Goal: Find specific page/section: Find specific page/section

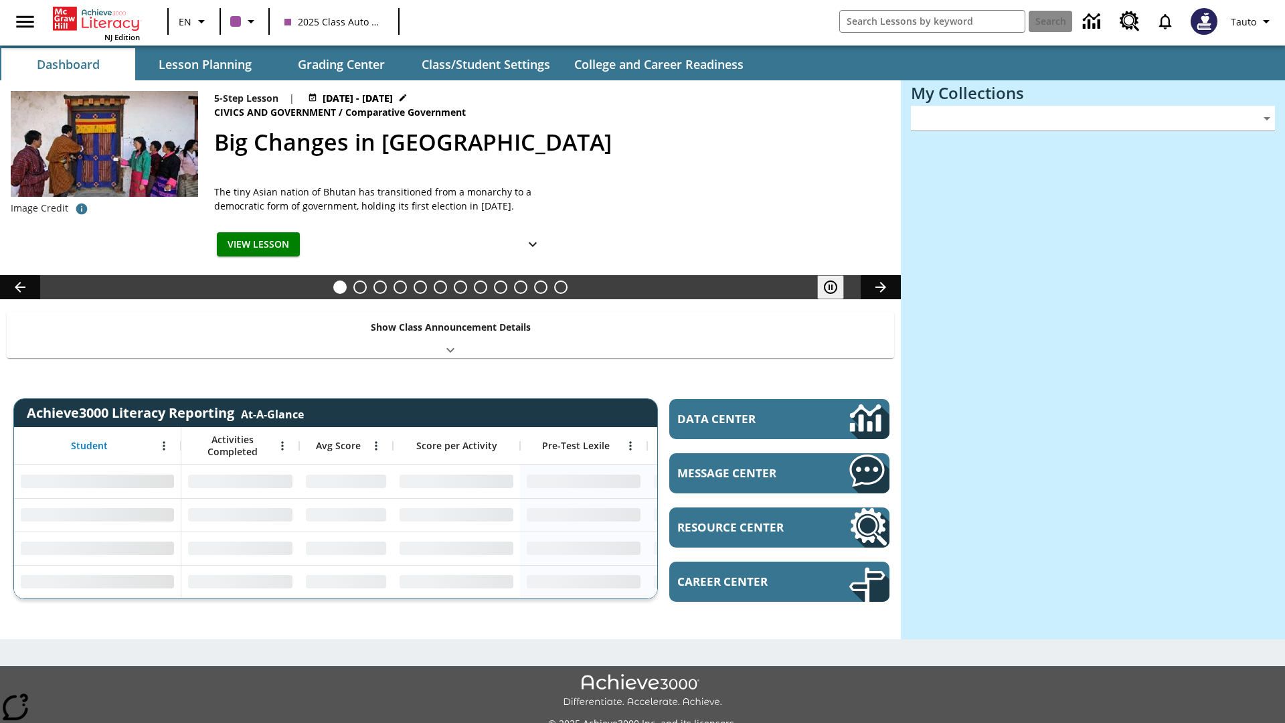
type input "-1"
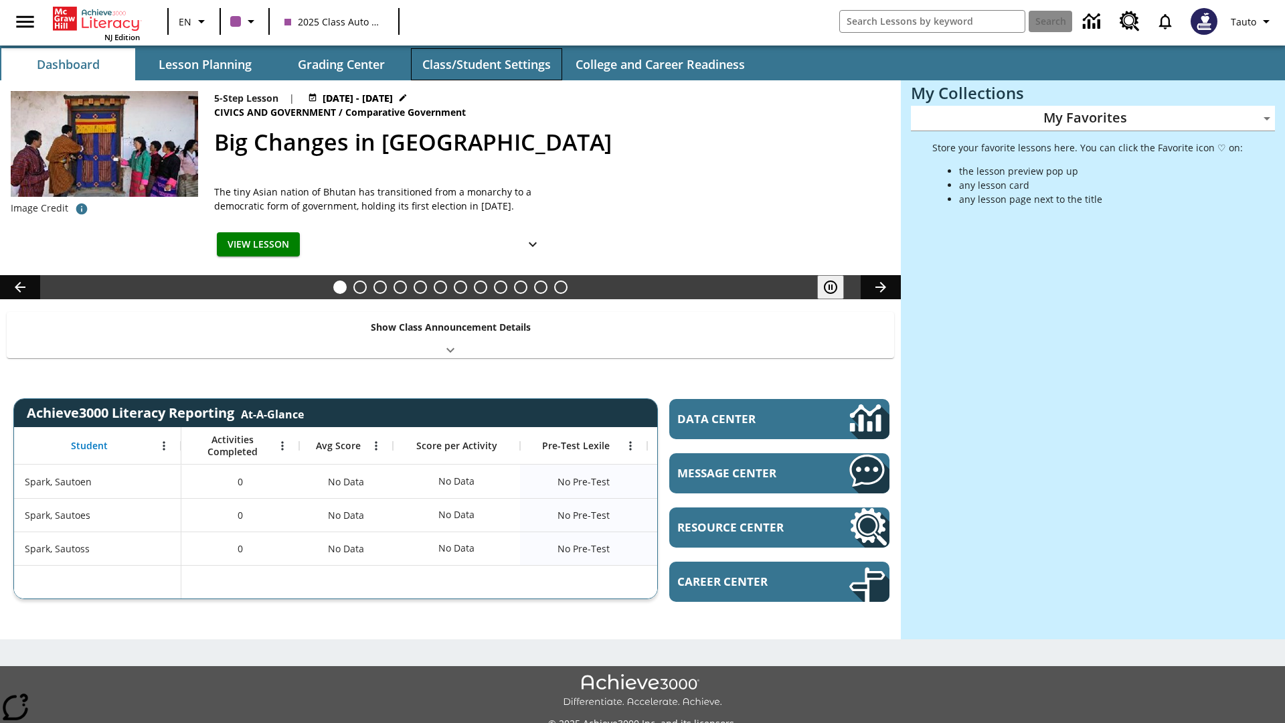
click at [486, 64] on button "Class/Student Settings" at bounding box center [486, 64] width 151 height 32
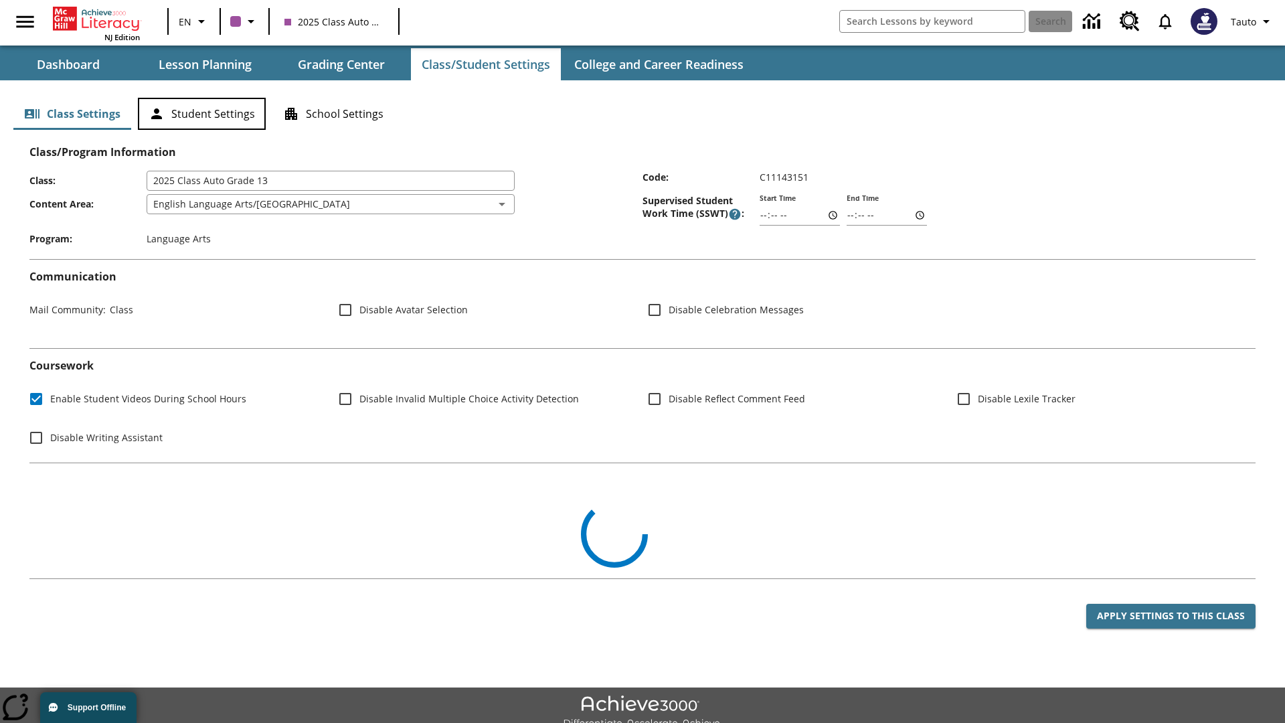
click at [201, 114] on button "Student Settings" at bounding box center [202, 114] width 128 height 32
